Goal: Navigation & Orientation: Find specific page/section

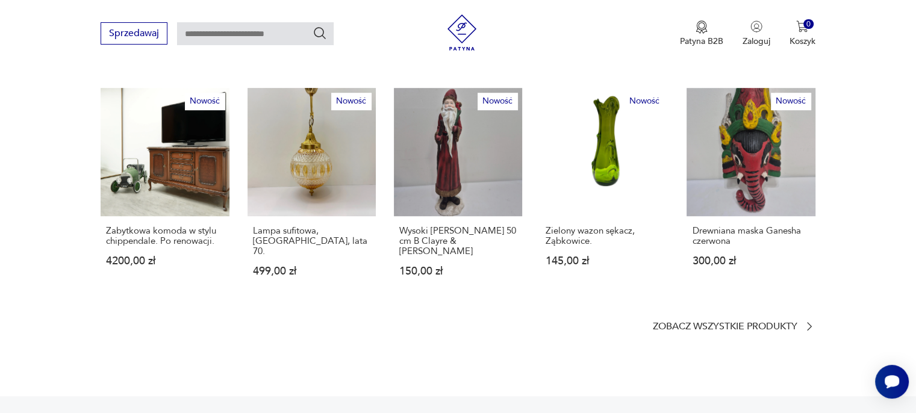
scroll to position [722, 0]
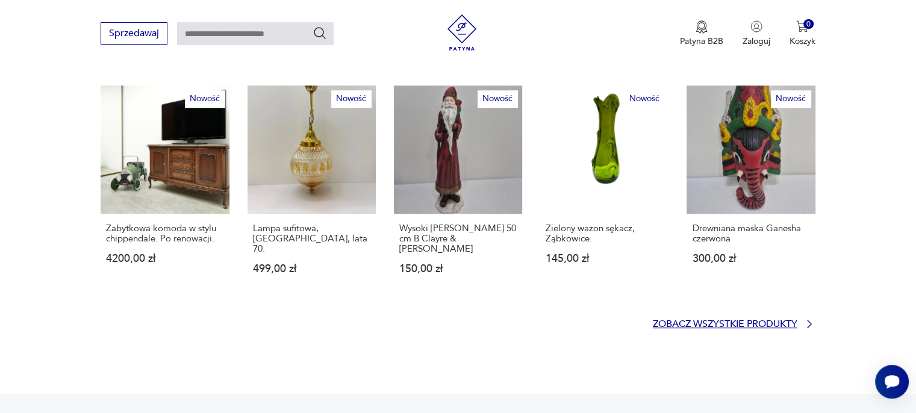
click at [690, 320] on p "Zobacz wszystkie produkty" at bounding box center [725, 324] width 144 height 8
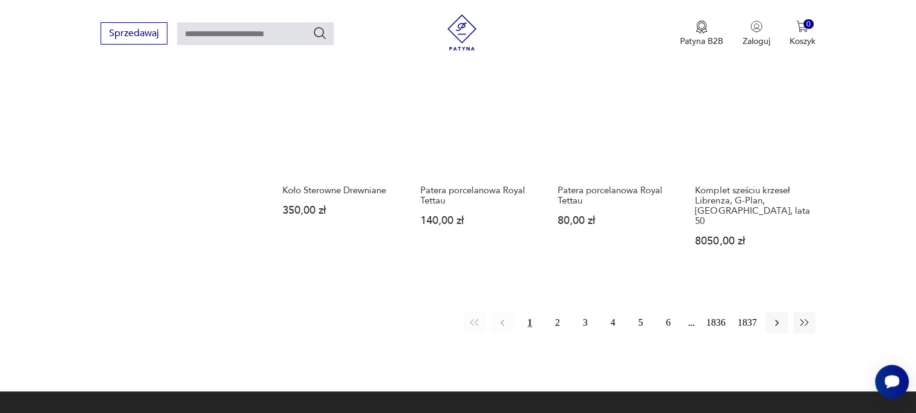
scroll to position [1017, 0]
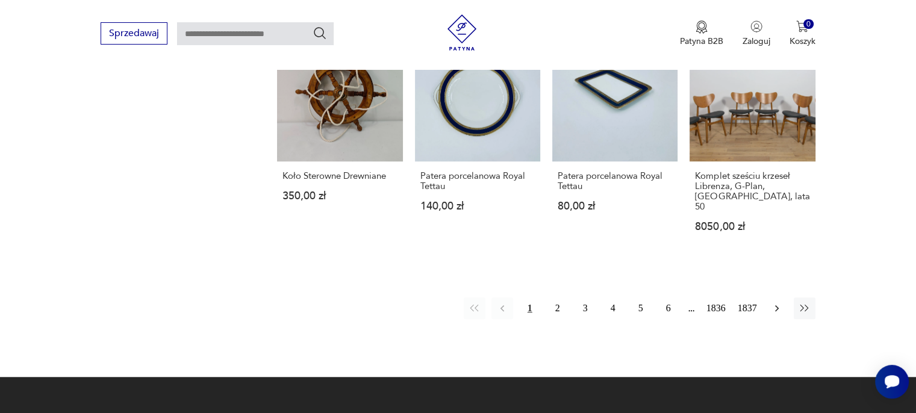
click at [776, 297] on button "button" at bounding box center [777, 308] width 22 height 22
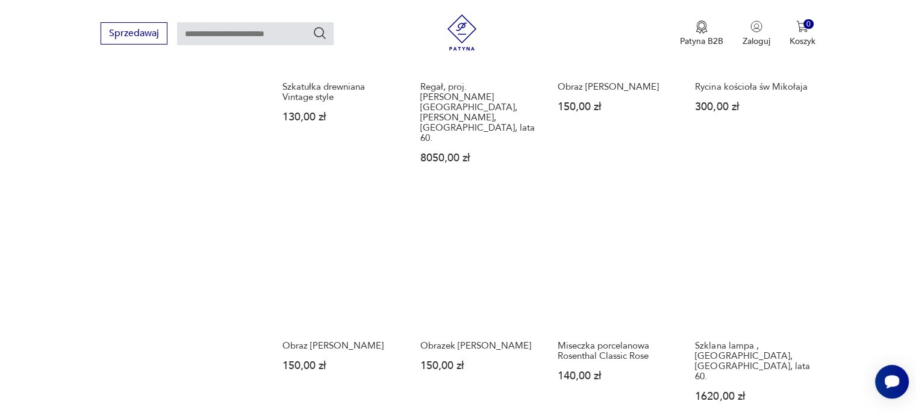
scroll to position [938, 0]
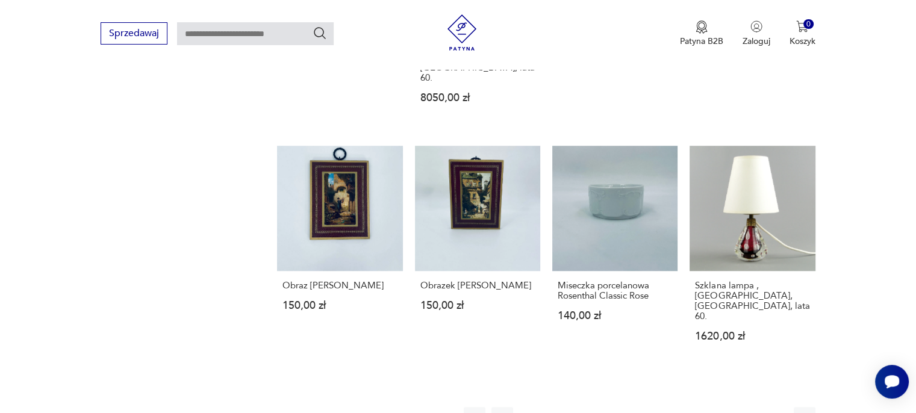
click at [774, 412] on icon "button" at bounding box center [777, 418] width 12 height 12
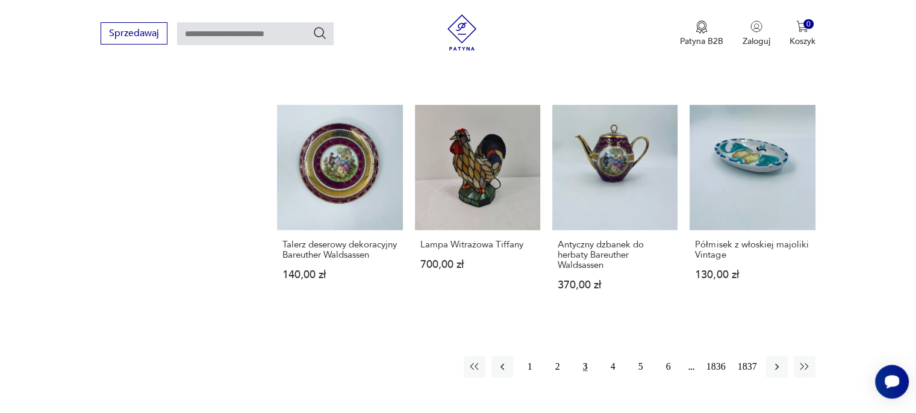
scroll to position [998, 0]
